Goal: Task Accomplishment & Management: Manage account settings

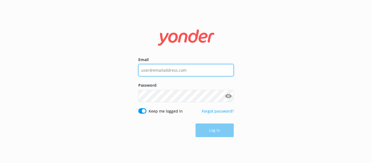
click at [177, 71] on input "Email" at bounding box center [185, 70] width 95 height 12
click at [225, 70] on input "Email" at bounding box center [185, 70] width 95 height 12
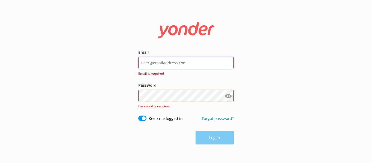
paste input "[EMAIL_ADDRESS][DOMAIN_NAME]"
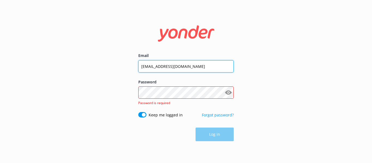
type input "[EMAIL_ADDRESS][DOMAIN_NAME]"
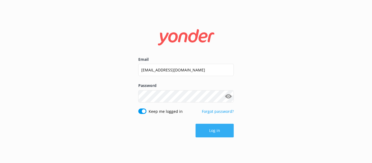
click at [224, 129] on button "Log in" at bounding box center [214, 131] width 38 height 14
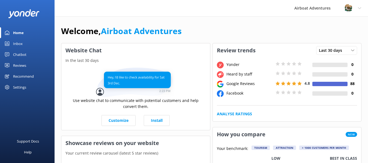
click at [22, 64] on div "Reviews" at bounding box center [19, 65] width 13 height 11
